Goal: Task Accomplishment & Management: Manage account settings

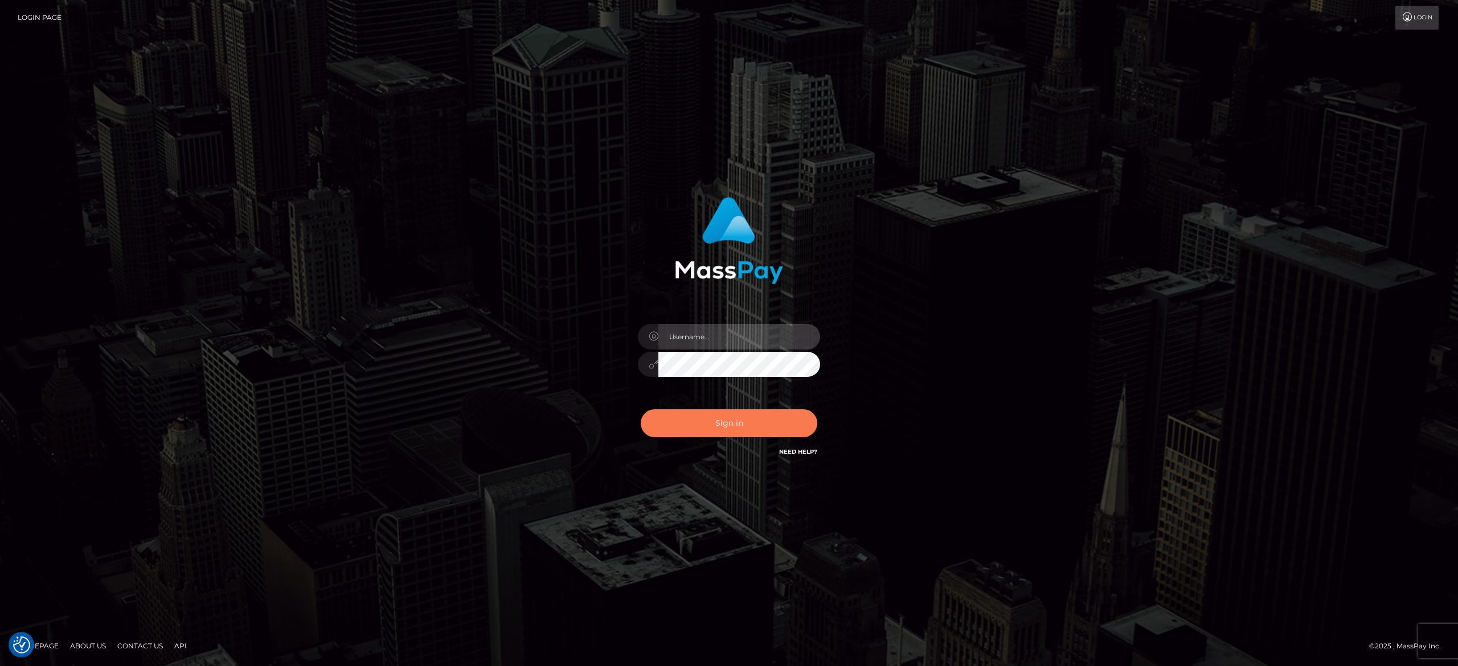
type input "alexandra.barbu"
click at [727, 426] on button "Sign in" at bounding box center [729, 424] width 177 height 28
type input "alexandra.barbu"
click at [727, 426] on button "Sign in" at bounding box center [729, 424] width 177 height 28
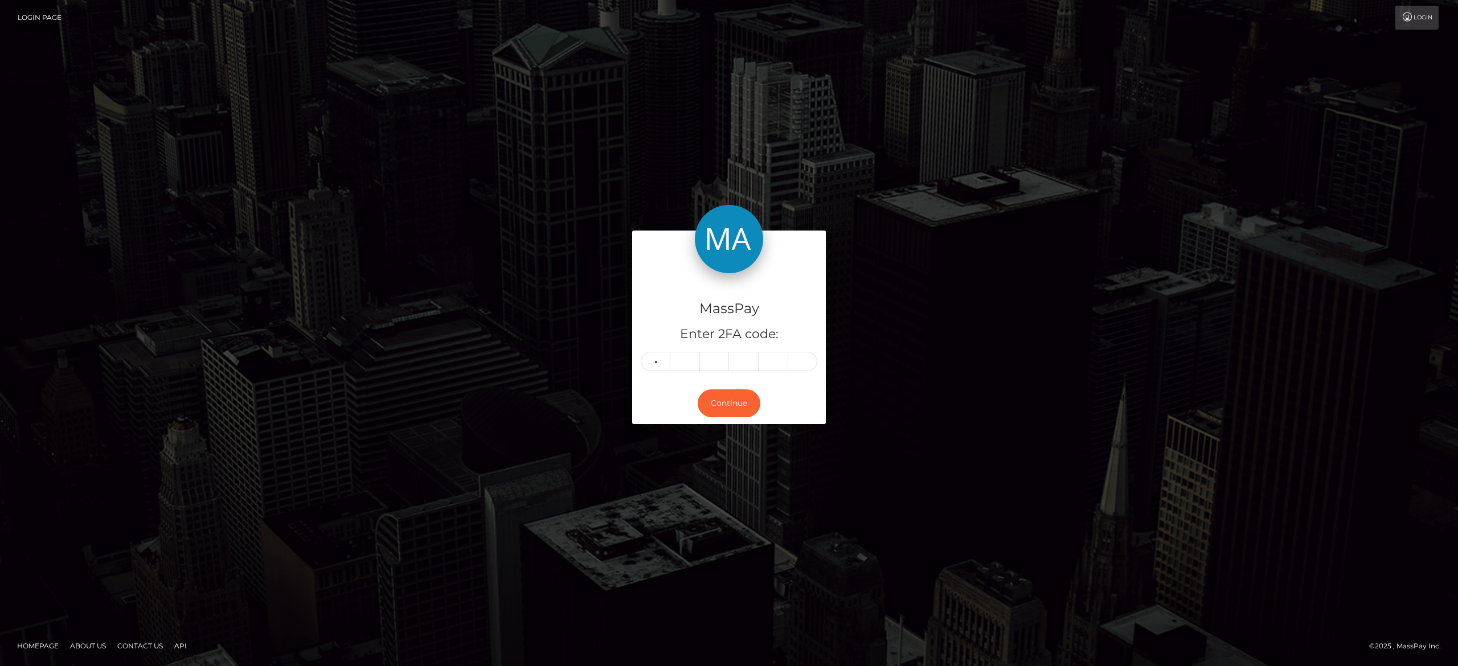
type input "4"
type input "6"
type input "0"
type input "7"
type input "9"
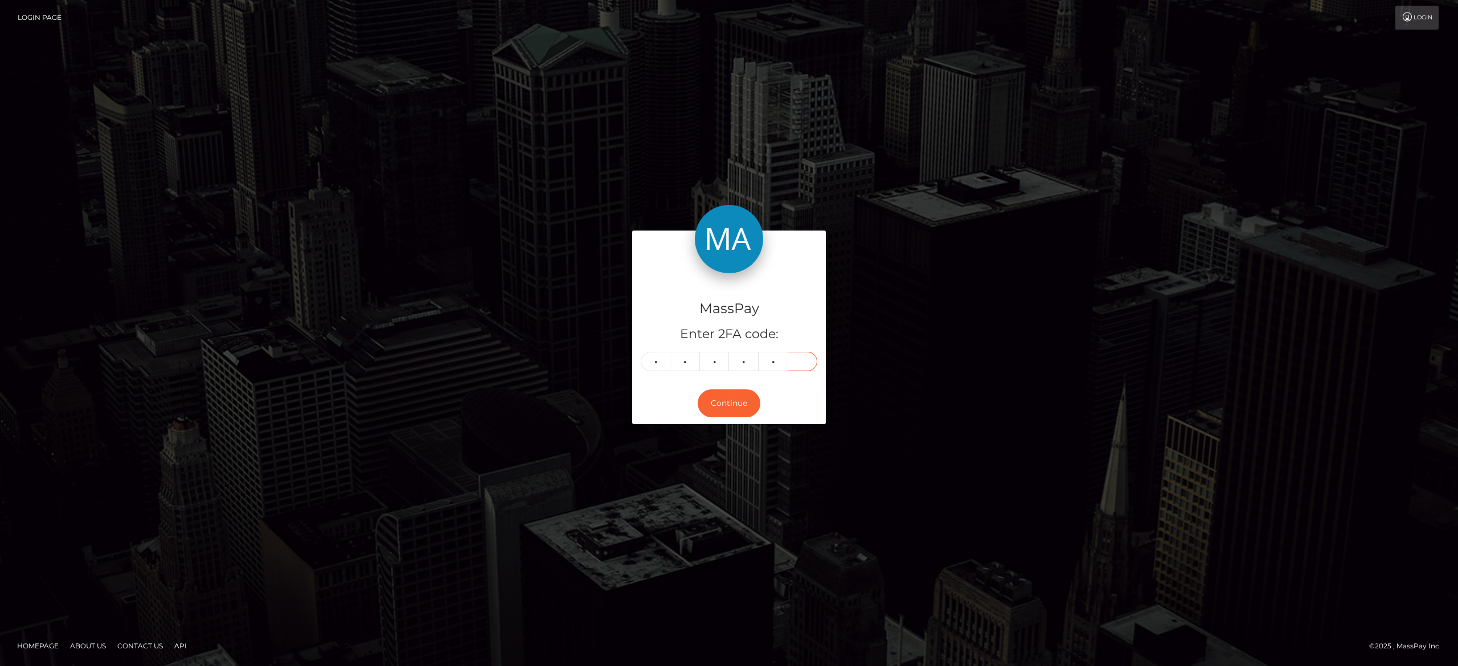
type input "5"
